Goal: Task Accomplishment & Management: Use online tool/utility

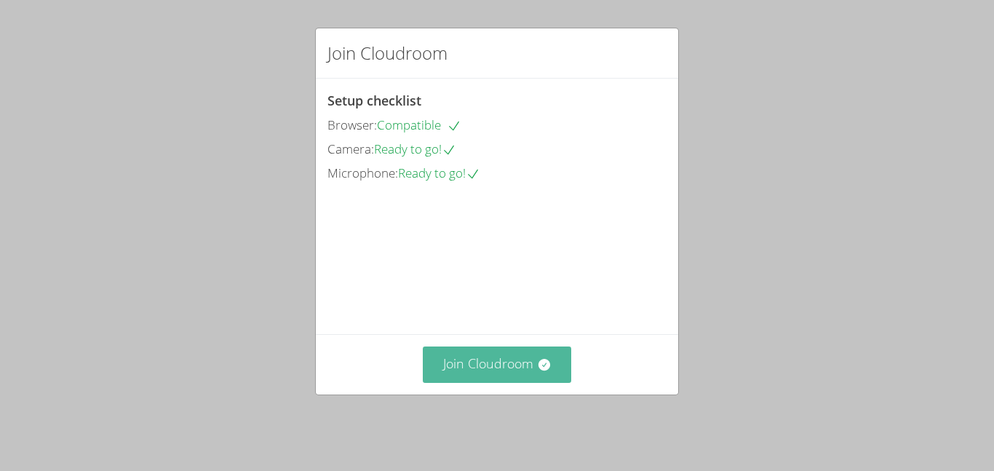
click at [486, 372] on button "Join Cloudroom" at bounding box center [497, 364] width 149 height 36
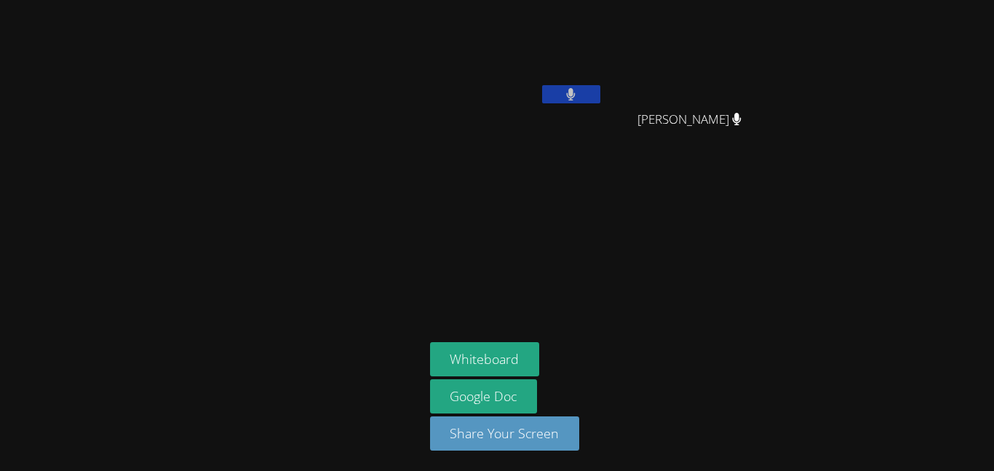
click at [585, 98] on button at bounding box center [571, 94] width 58 height 18
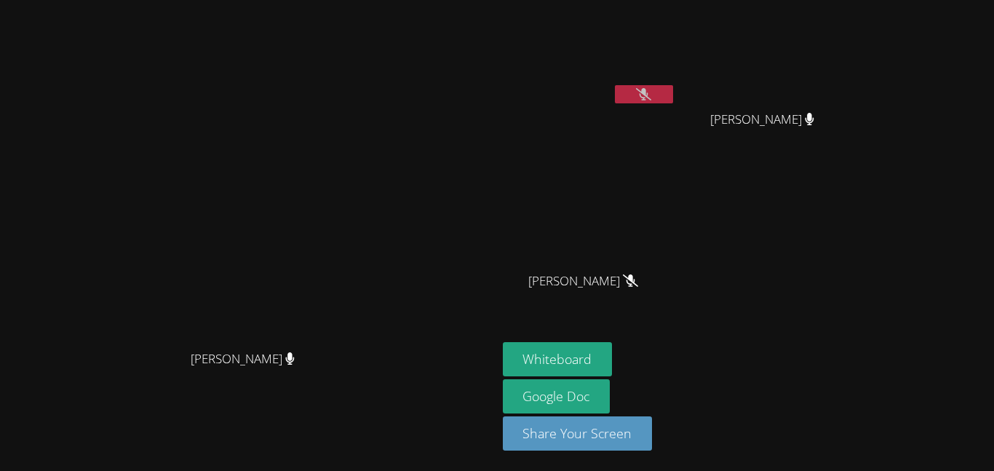
click at [651, 90] on icon at bounding box center [643, 94] width 15 height 12
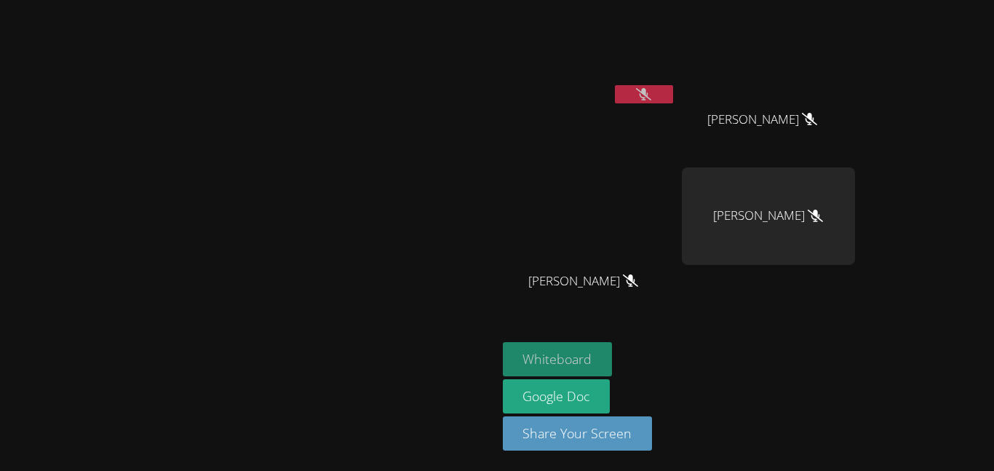
click at [613, 350] on button "Whiteboard" at bounding box center [558, 359] width 110 height 34
click at [676, 52] on video at bounding box center [589, 55] width 173 height 98
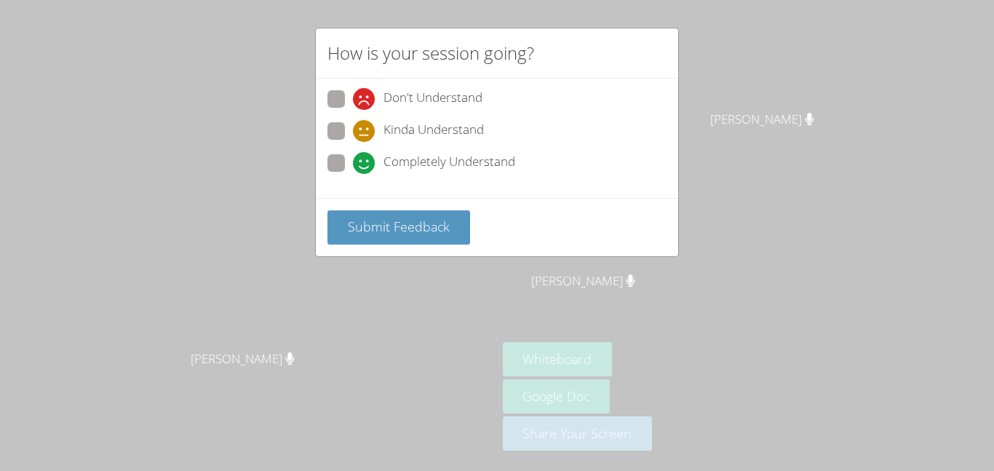
click at [351, 167] on label "Completely Understand" at bounding box center [422, 164] width 188 height 20
click at [353, 167] on input "Completely Understand" at bounding box center [359, 160] width 12 height 12
radio input "true"
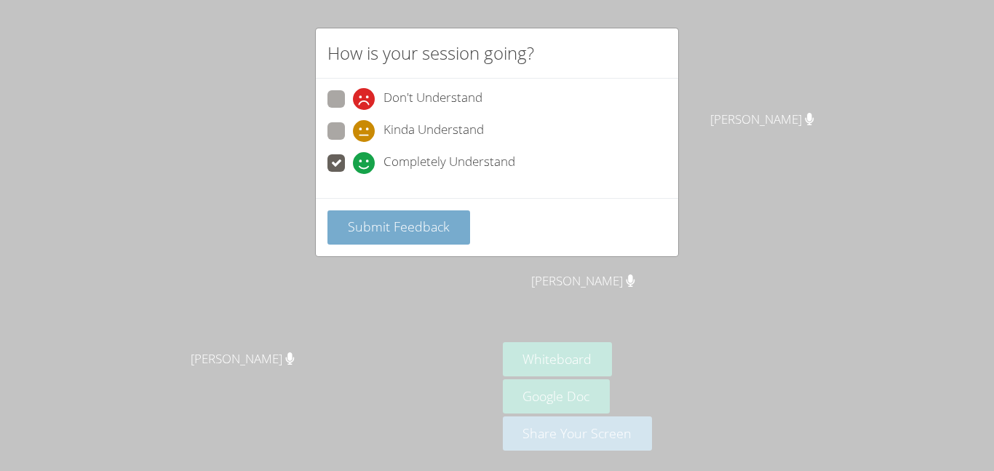
click at [362, 215] on button "Submit Feedback" at bounding box center [399, 227] width 143 height 34
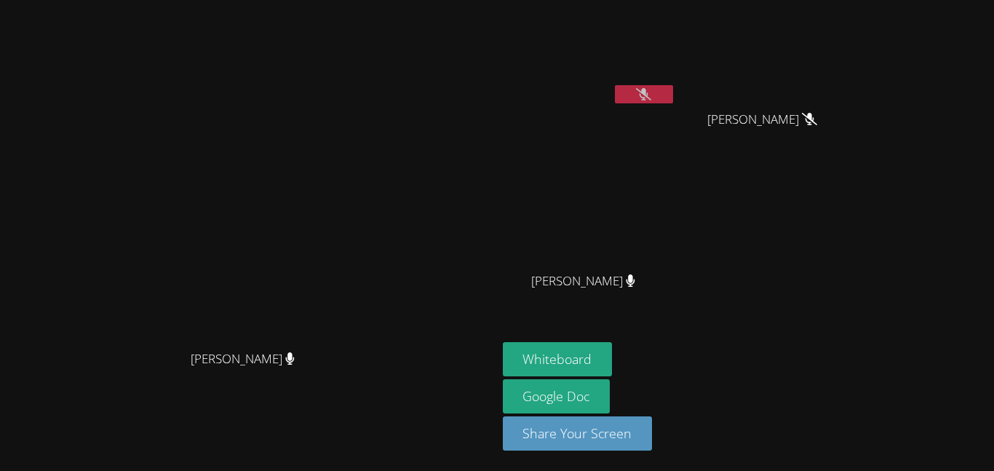
click at [676, 84] on video at bounding box center [589, 55] width 173 height 98
click at [651, 95] on icon at bounding box center [643, 94] width 15 height 12
